Goal: Task Accomplishment & Management: Manage account settings

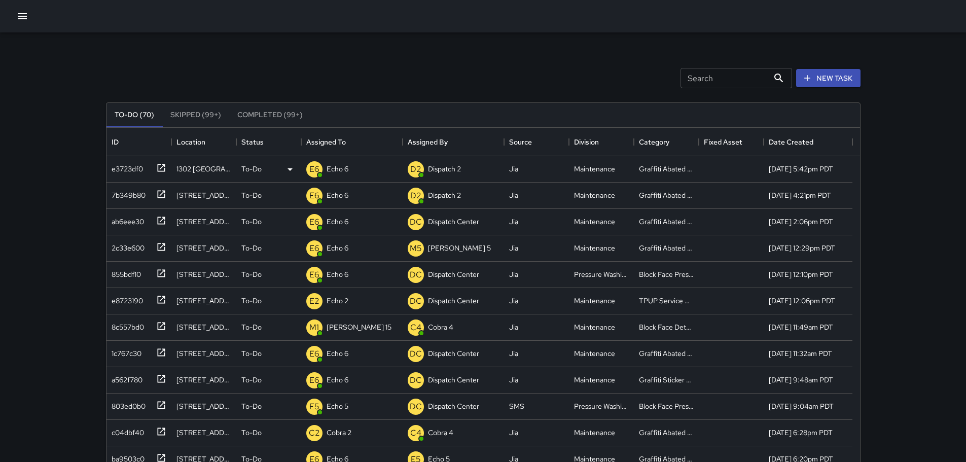
scroll to position [422, 746]
click at [161, 165] on icon at bounding box center [161, 168] width 10 height 10
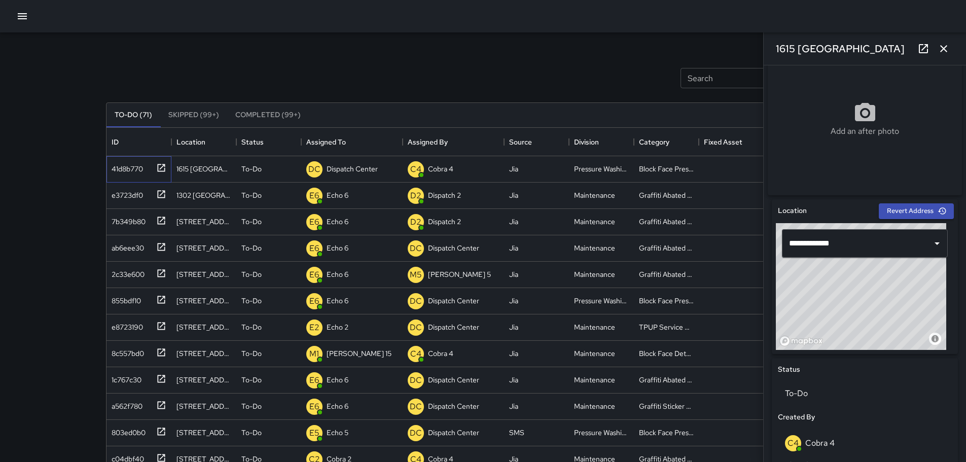
scroll to position [184, 0]
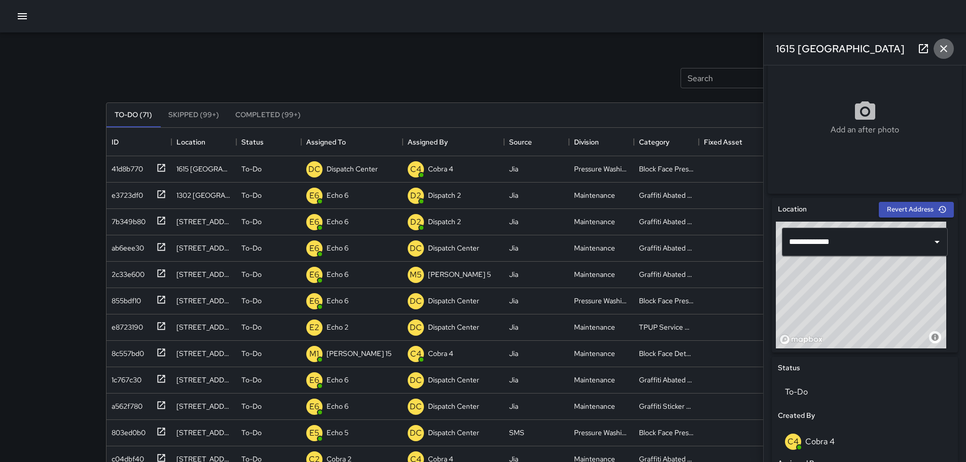
click at [941, 42] on button "button" at bounding box center [944, 49] width 20 height 20
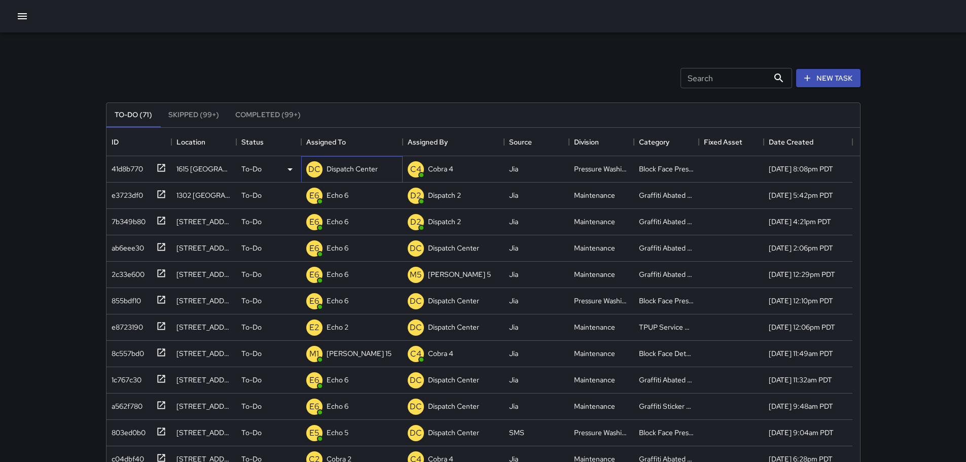
click at [367, 172] on p "Dispatch Center" at bounding box center [352, 169] width 51 height 10
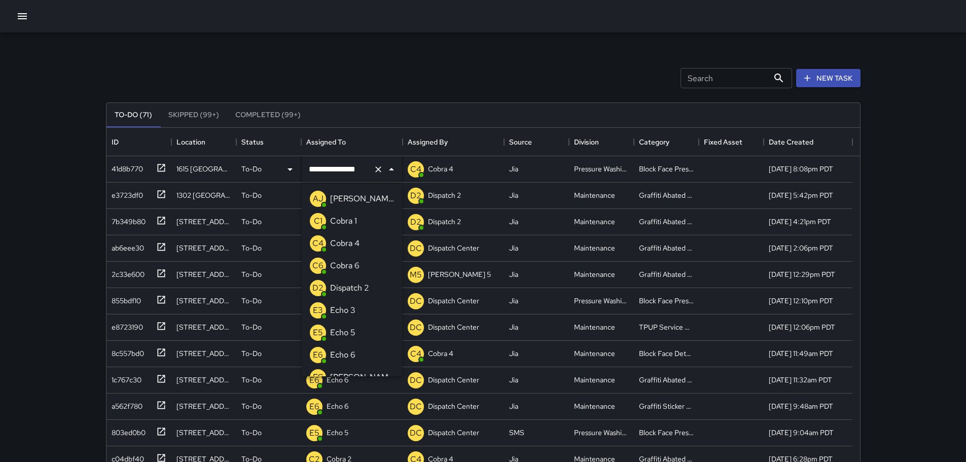
scroll to position [593, 0]
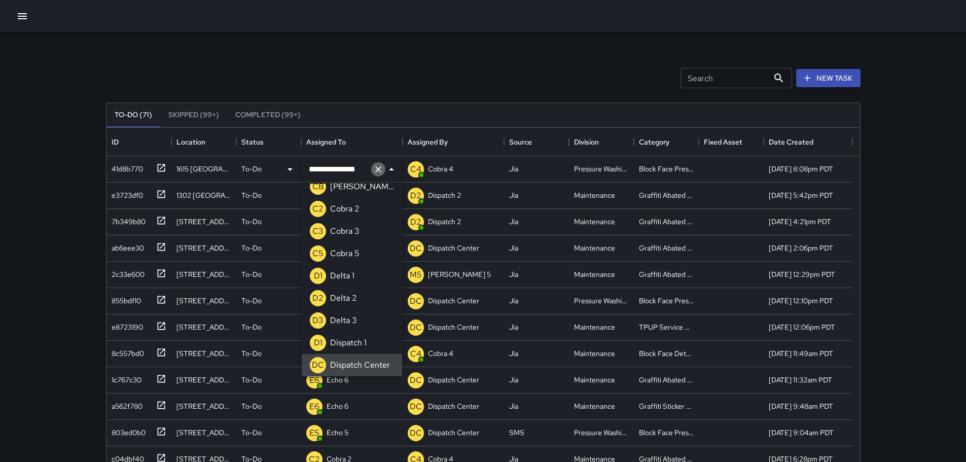
click at [379, 171] on icon "Clear" at bounding box center [378, 169] width 10 height 10
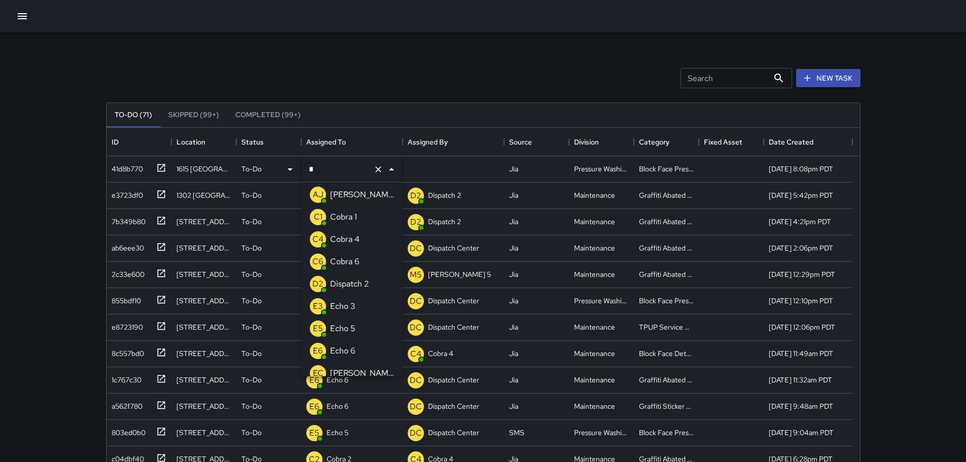
scroll to position [0, 0]
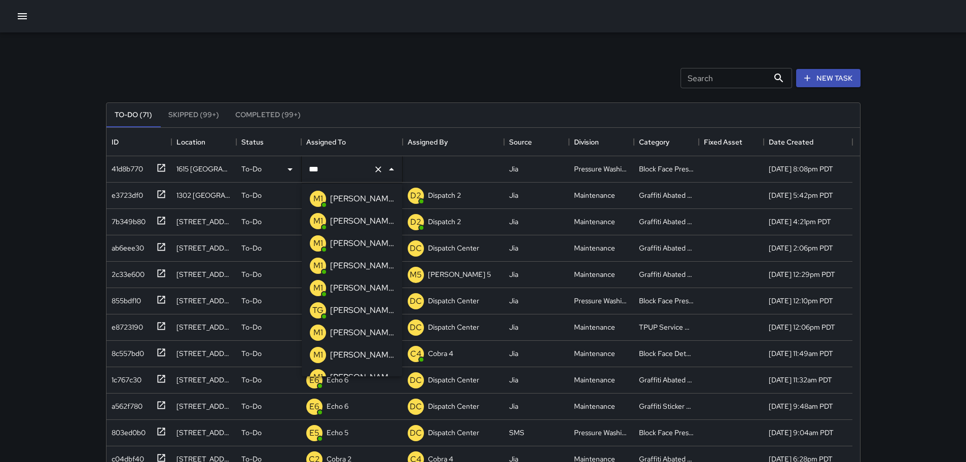
type input "****"
click at [340, 240] on p "Mike 15" at bounding box center [362, 243] width 64 height 12
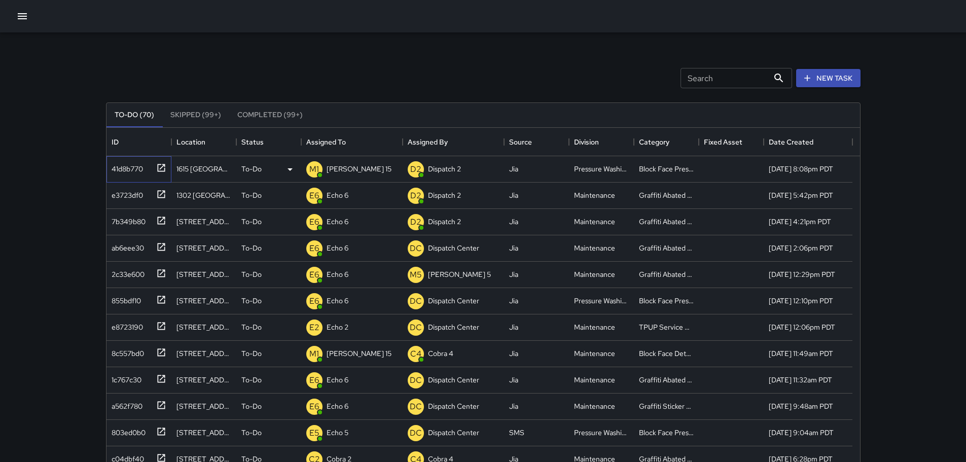
click at [164, 170] on icon at bounding box center [161, 168] width 10 height 10
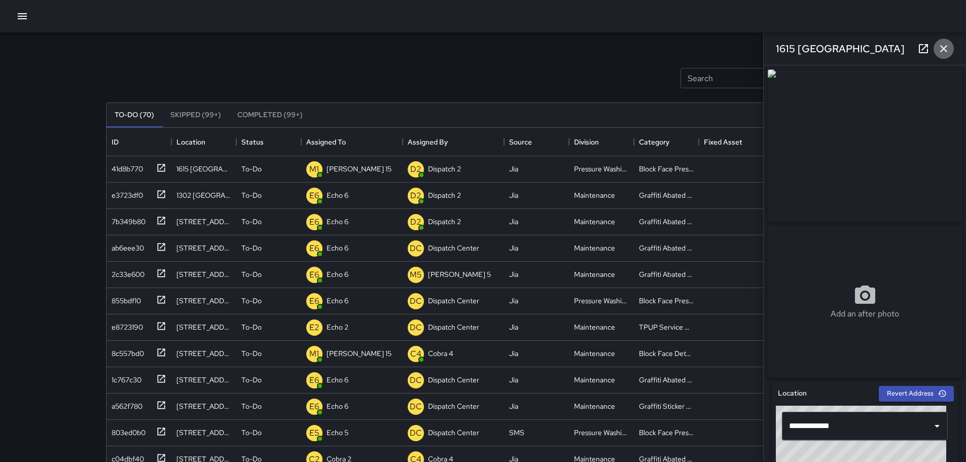
click at [942, 47] on icon "button" at bounding box center [944, 49] width 12 height 12
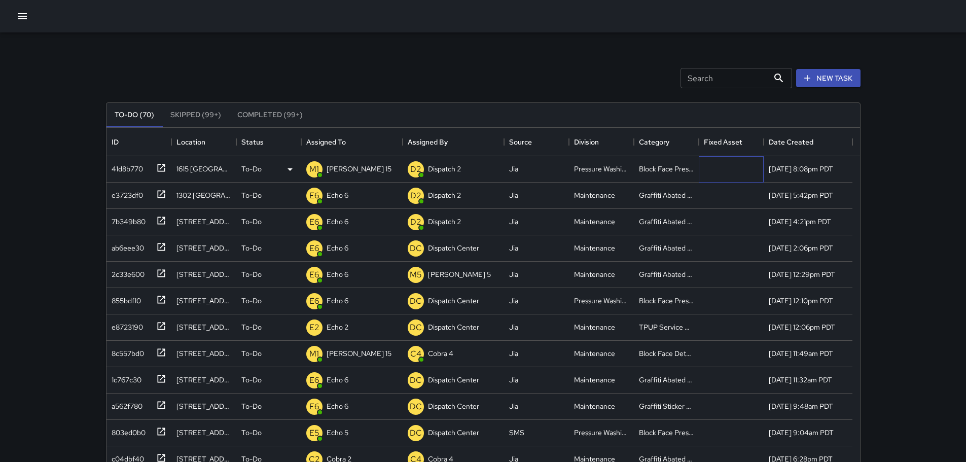
click at [729, 168] on div at bounding box center [731, 169] width 65 height 26
click at [657, 175] on div "Block Face Pressure Washed" at bounding box center [666, 169] width 65 height 26
click at [158, 165] on icon at bounding box center [161, 168] width 8 height 8
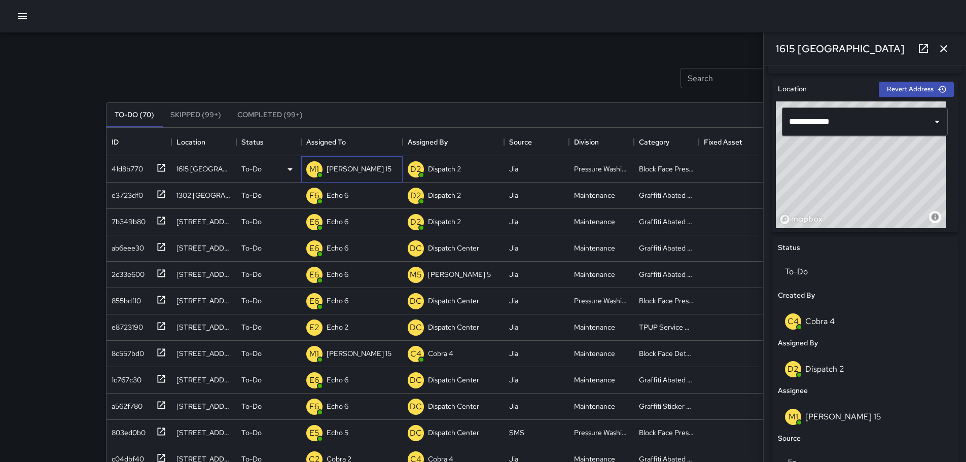
click at [345, 163] on div "Mike 15" at bounding box center [359, 169] width 69 height 14
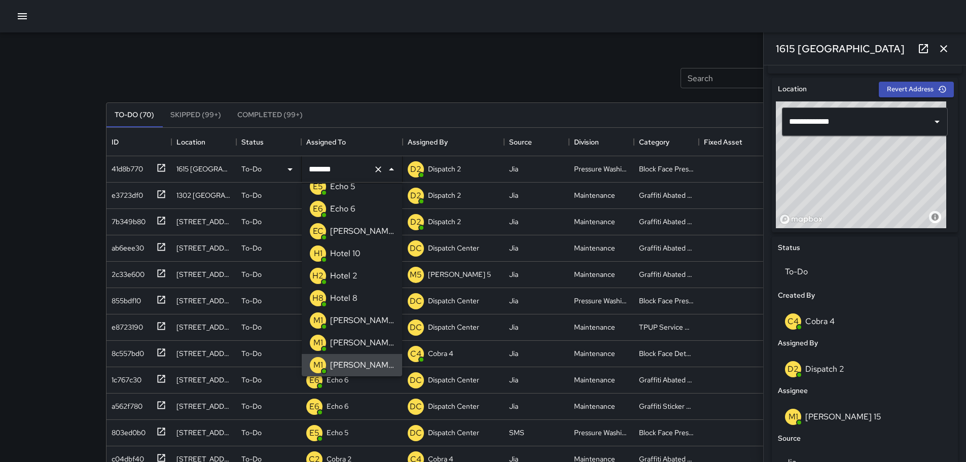
click at [376, 174] on icon "Clear" at bounding box center [378, 169] width 10 height 10
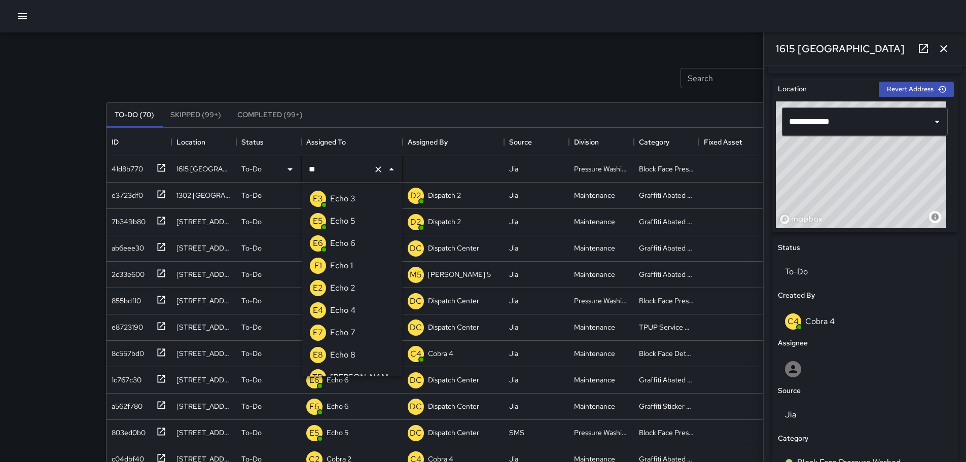
type input "***"
click at [354, 221] on p "Echo 5" at bounding box center [342, 221] width 25 height 12
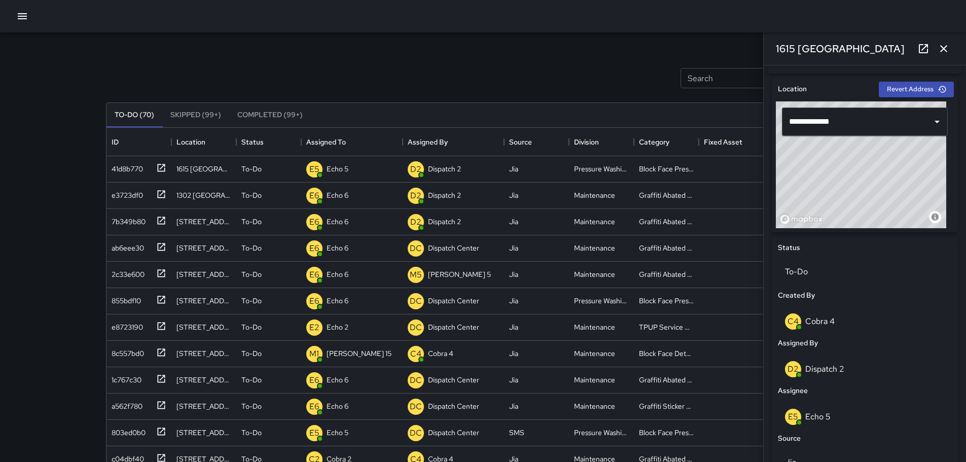
click at [945, 45] on icon "button" at bounding box center [944, 49] width 12 height 12
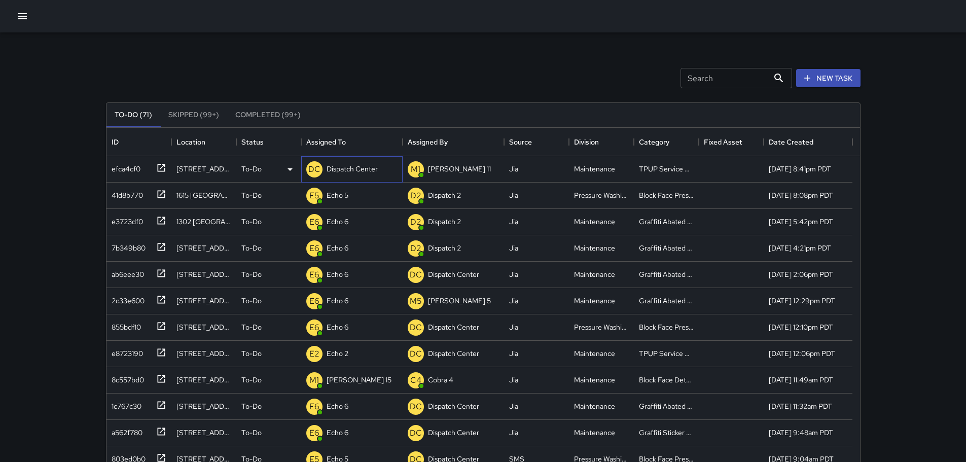
click at [365, 172] on p "Dispatch Center" at bounding box center [352, 169] width 51 height 10
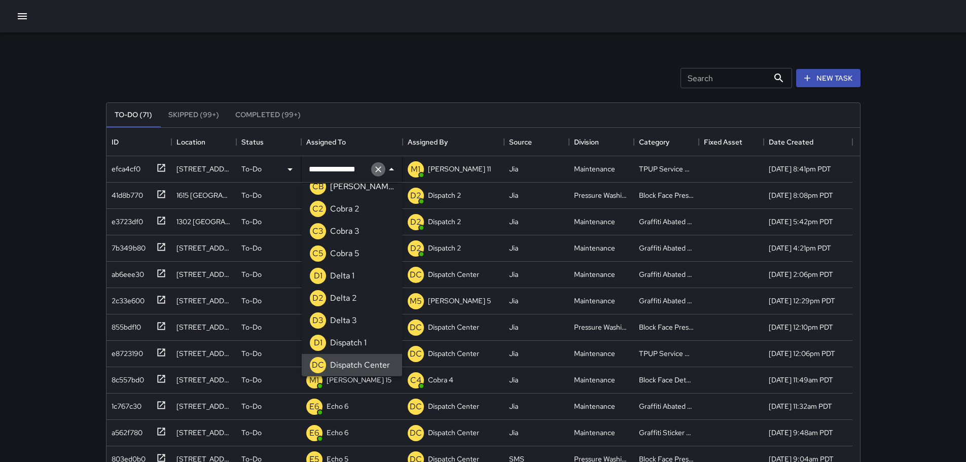
click at [375, 168] on icon "Clear" at bounding box center [378, 169] width 10 height 10
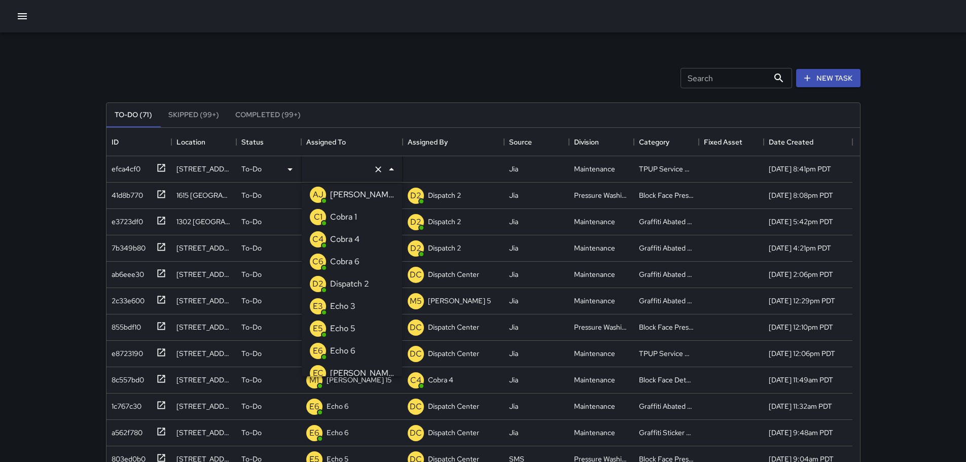
type input "*"
click at [362, 216] on li "E3 Echo 3" at bounding box center [352, 217] width 100 height 22
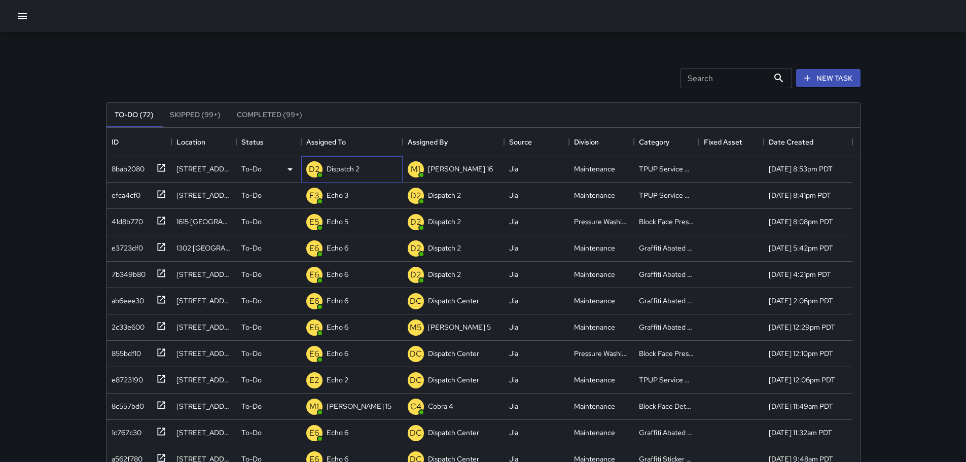
click at [326, 171] on div "Dispatch 2" at bounding box center [343, 169] width 37 height 14
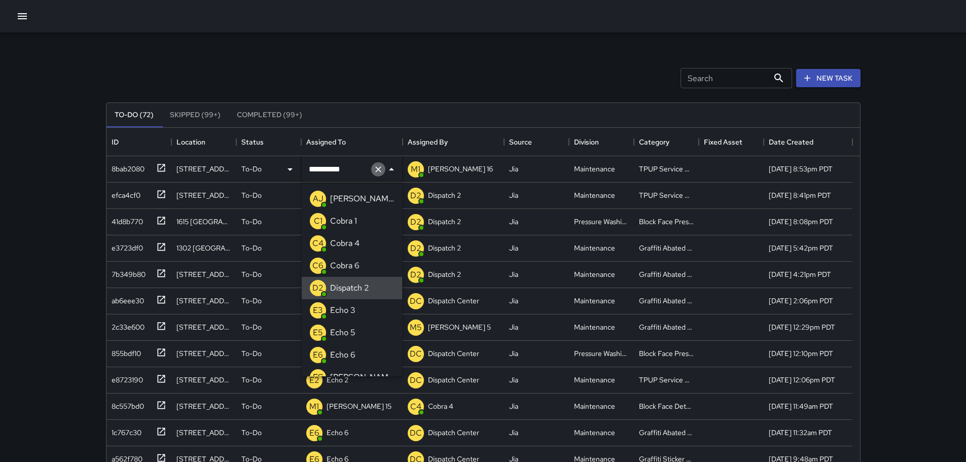
click at [381, 175] on button "Clear" at bounding box center [378, 169] width 14 height 14
type input "**"
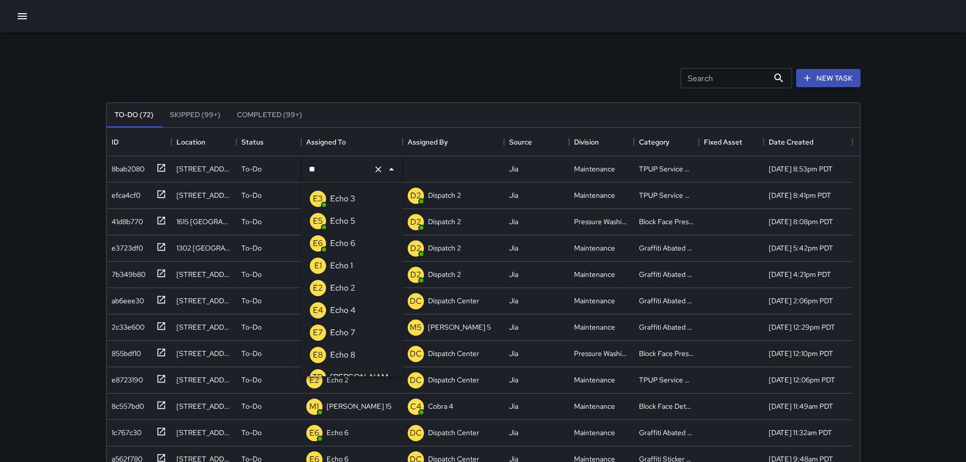
click at [347, 196] on p "Echo 3" at bounding box center [342, 199] width 25 height 12
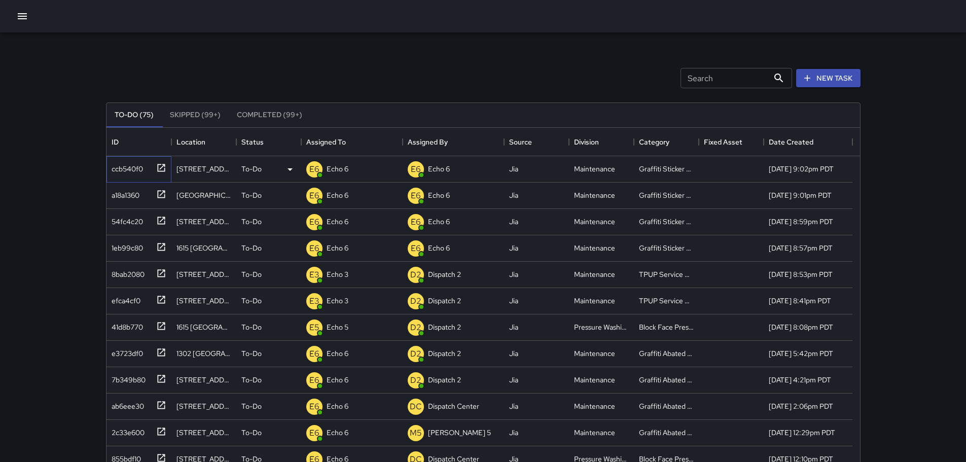
click at [159, 168] on icon at bounding box center [161, 168] width 10 height 10
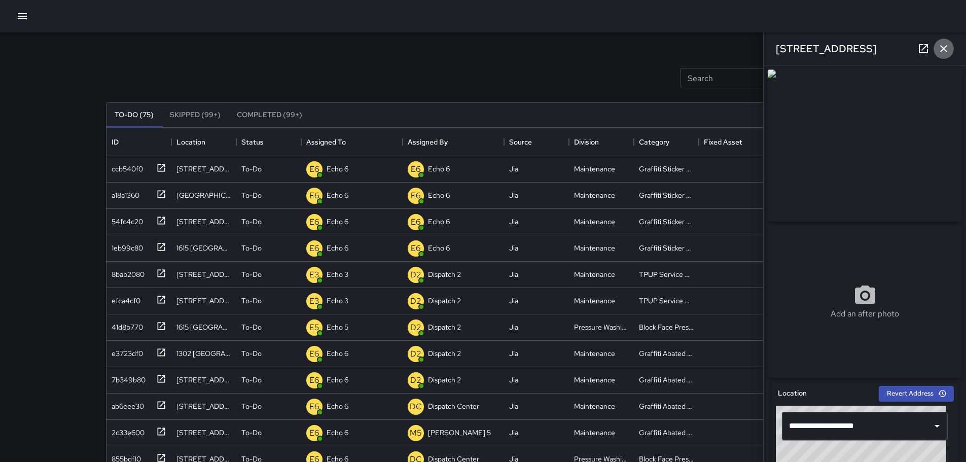
click at [940, 47] on icon "button" at bounding box center [944, 49] width 12 height 12
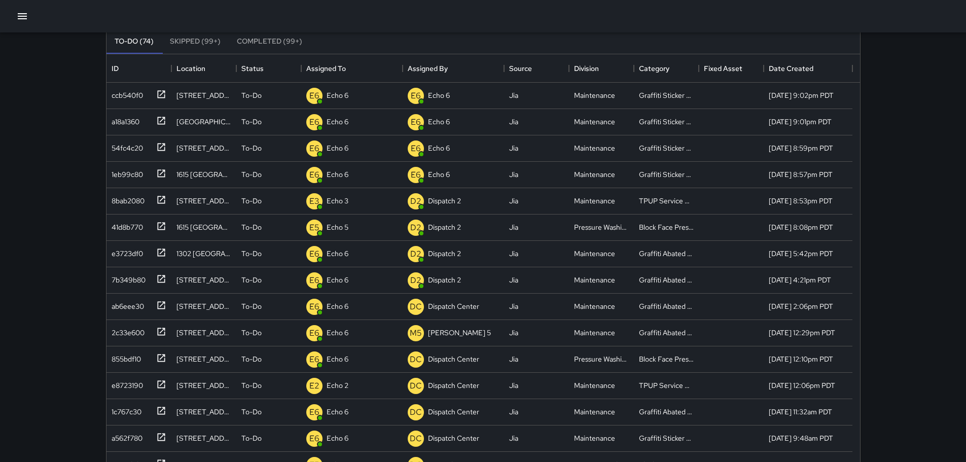
scroll to position [0, 0]
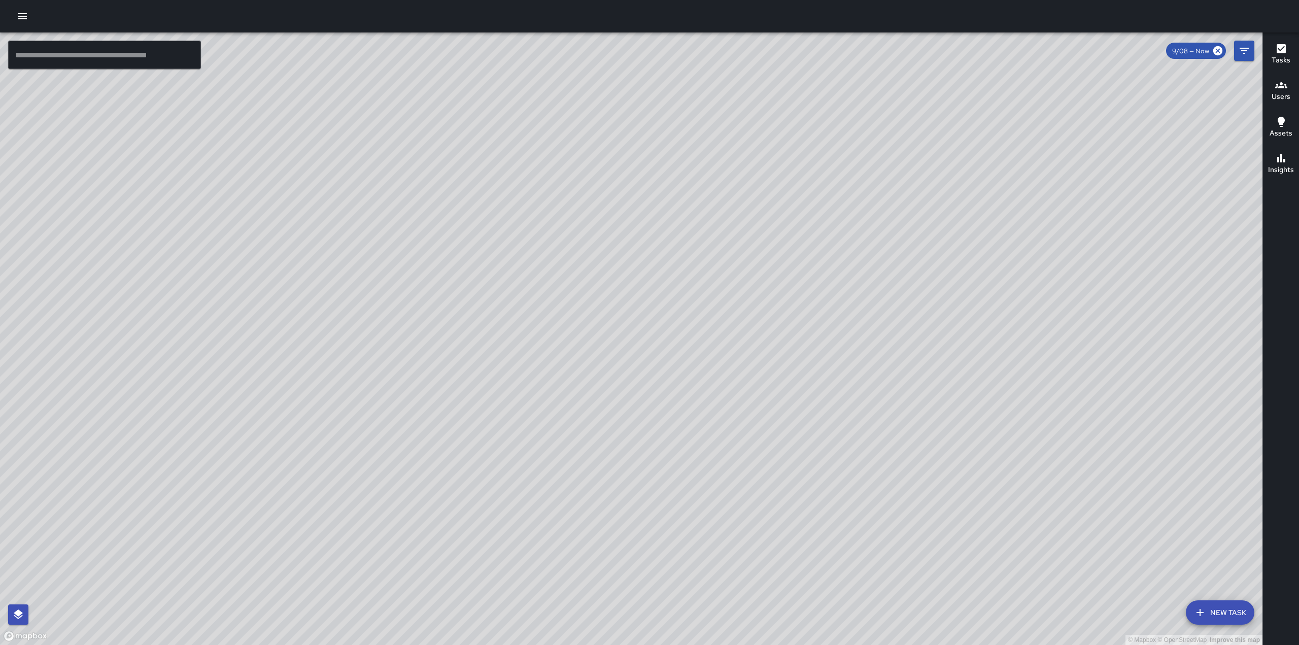
drag, startPoint x: 518, startPoint y: 317, endPoint x: 647, endPoint y: 202, distance: 172.5
click at [647, 202] on div "© Mapbox © OpenStreetMap Improve this map" at bounding box center [631, 338] width 1262 height 612
drag, startPoint x: 403, startPoint y: 206, endPoint x: 554, endPoint y: 278, distance: 166.8
click at [547, 270] on div "© Mapbox © OpenStreetMap Improve this map" at bounding box center [631, 338] width 1262 height 612
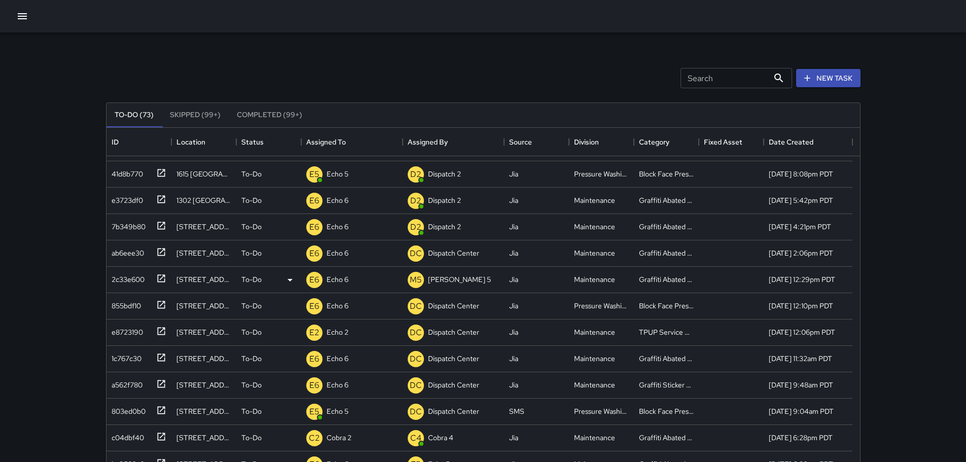
scroll to position [101, 0]
click at [163, 170] on icon at bounding box center [161, 172] width 8 height 8
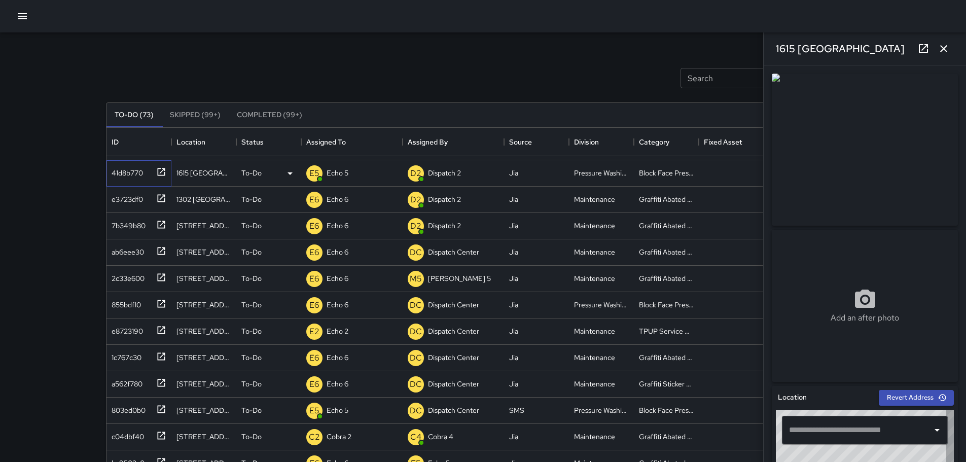
type input "**********"
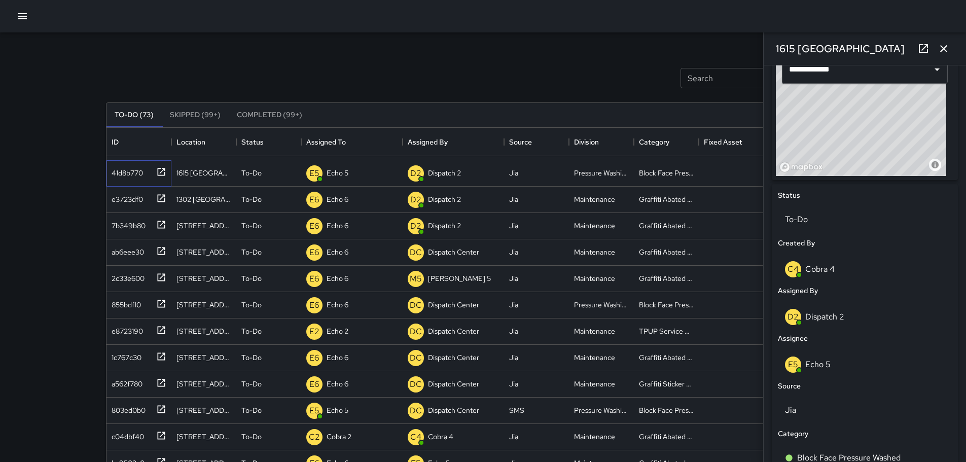
scroll to position [363, 0]
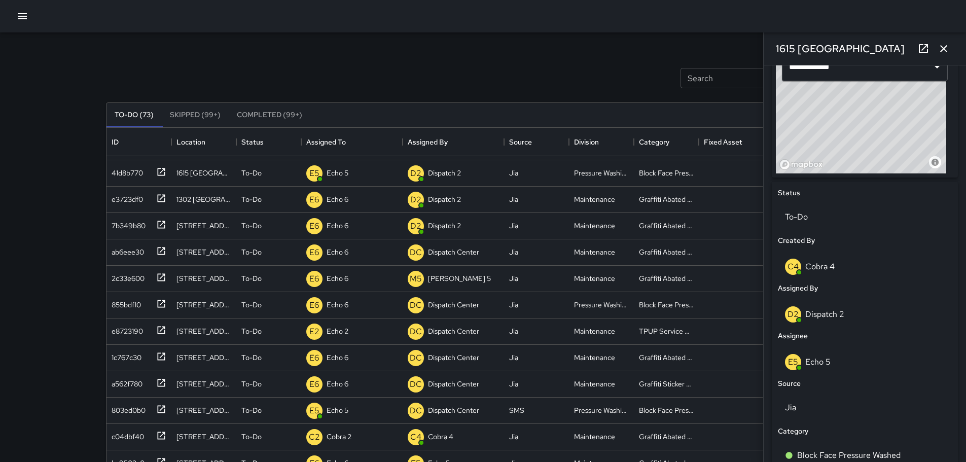
click at [948, 48] on icon "button" at bounding box center [944, 49] width 12 height 12
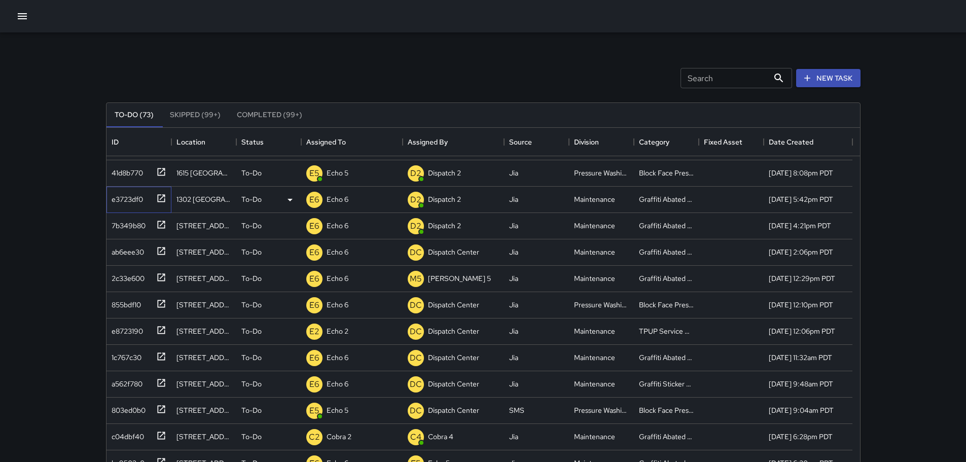
click at [159, 199] on icon at bounding box center [161, 198] width 10 height 10
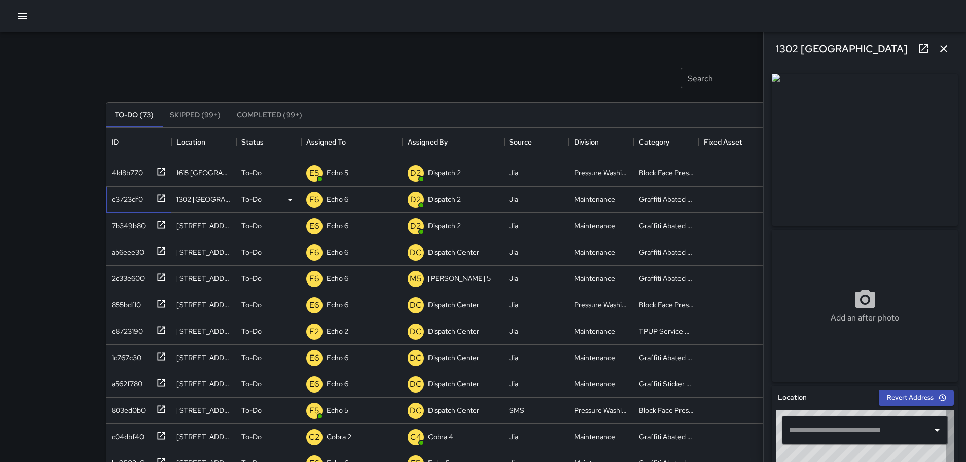
type input "**********"
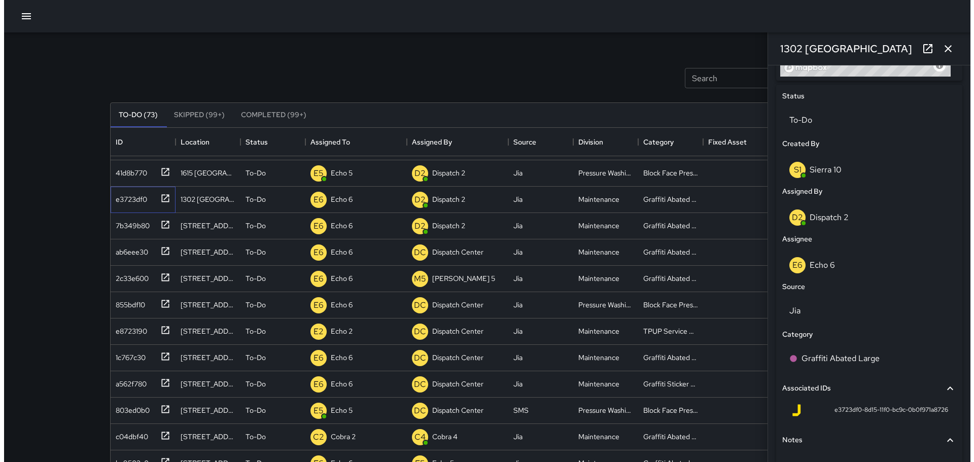
scroll to position [485, 0]
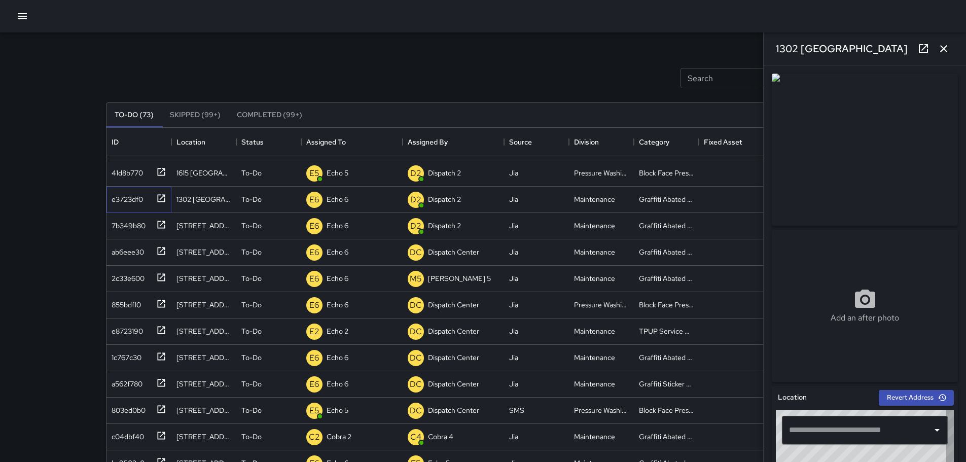
type input "**********"
click at [947, 47] on icon "button" at bounding box center [944, 49] width 12 height 12
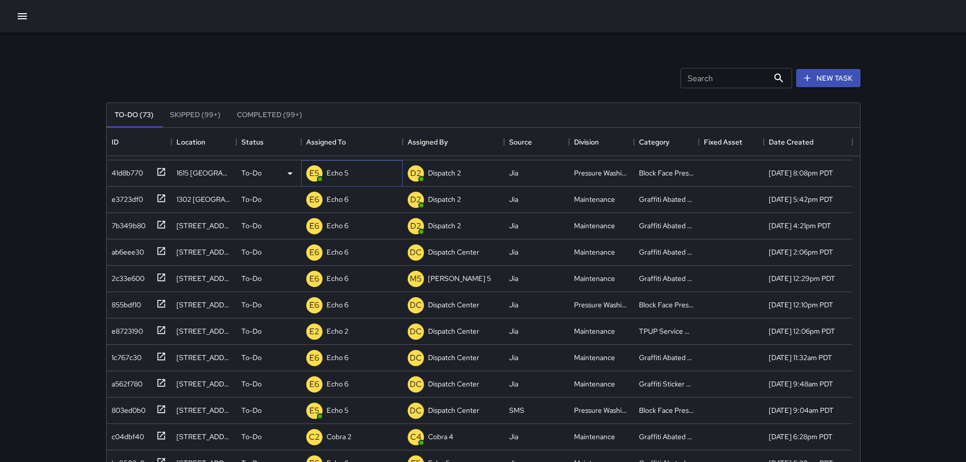
click at [343, 171] on p "Echo 5" at bounding box center [338, 173] width 22 height 10
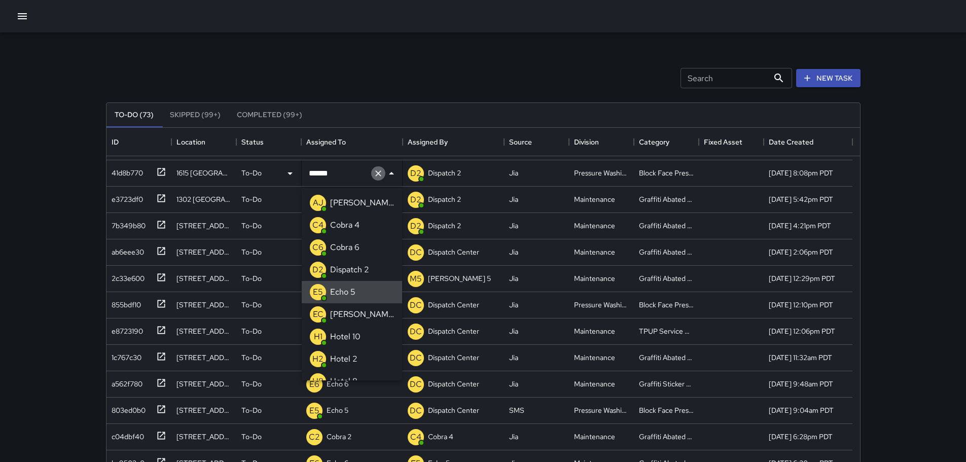
click at [375, 172] on icon "Clear" at bounding box center [378, 173] width 10 height 10
type input "**"
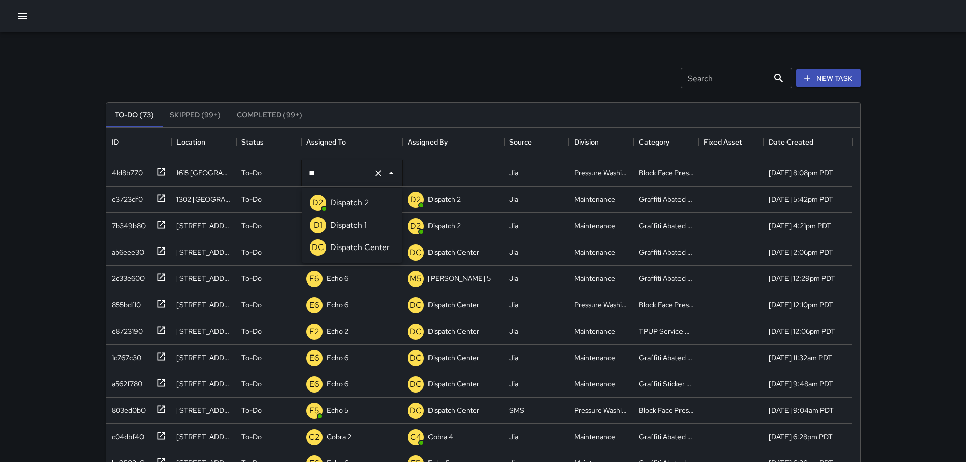
click at [367, 255] on div "Dispatch Center" at bounding box center [360, 247] width 64 height 16
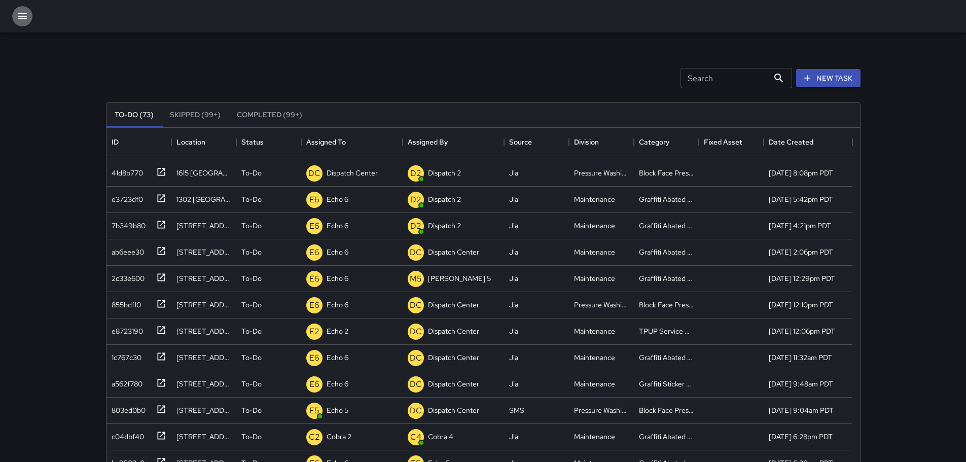
click at [21, 16] on icon "button" at bounding box center [22, 16] width 9 height 6
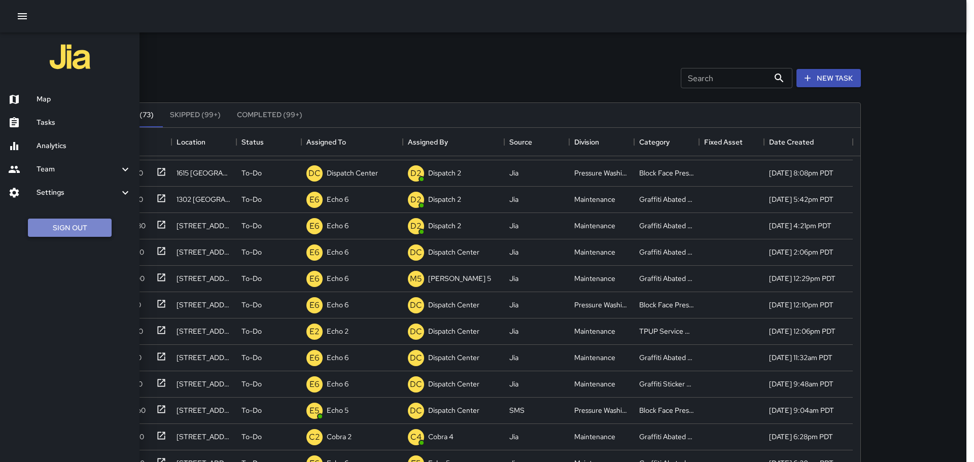
click at [58, 221] on button "Sign Out" at bounding box center [70, 228] width 84 height 19
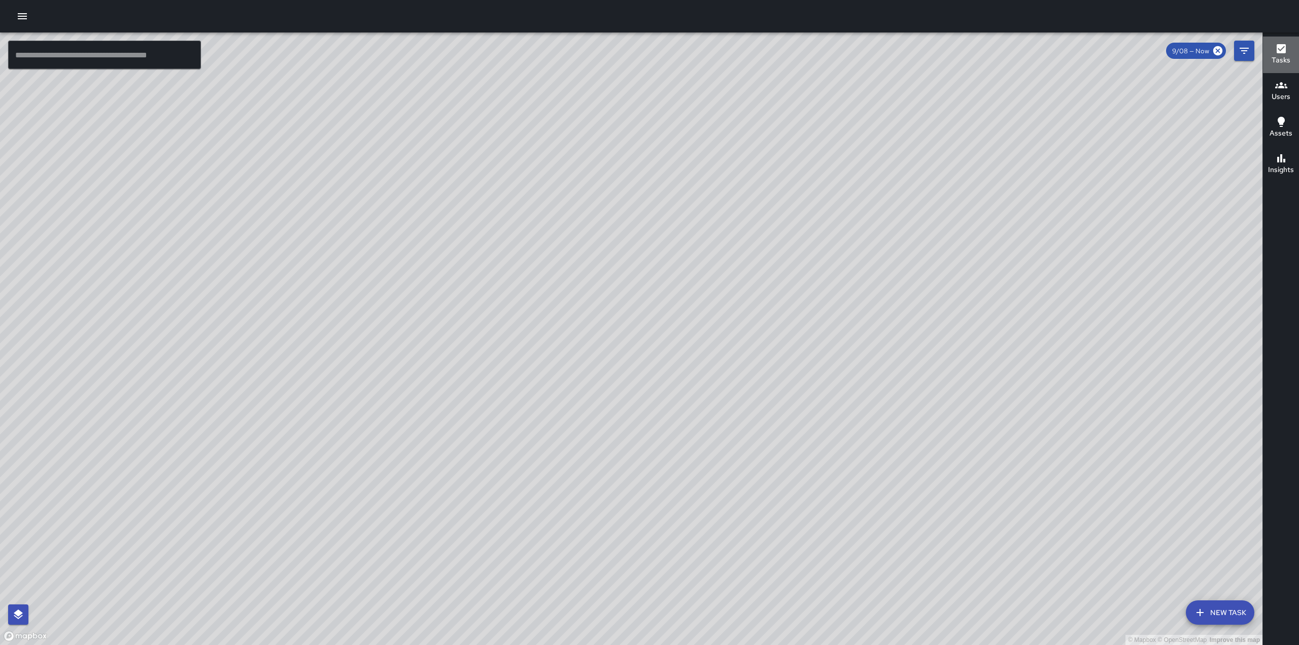
click at [1287, 55] on h6 "Tasks" at bounding box center [1280, 60] width 19 height 11
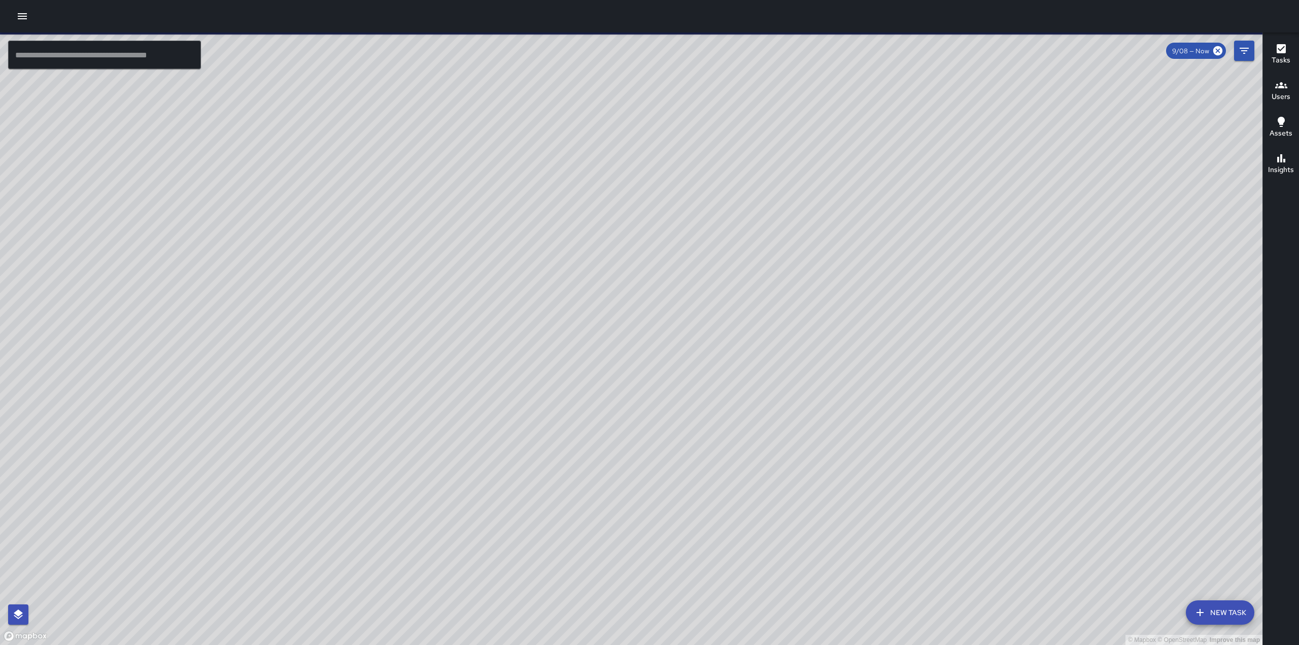
click at [1287, 61] on h6 "Tasks" at bounding box center [1280, 60] width 19 height 11
